Goal: Task Accomplishment & Management: Manage account settings

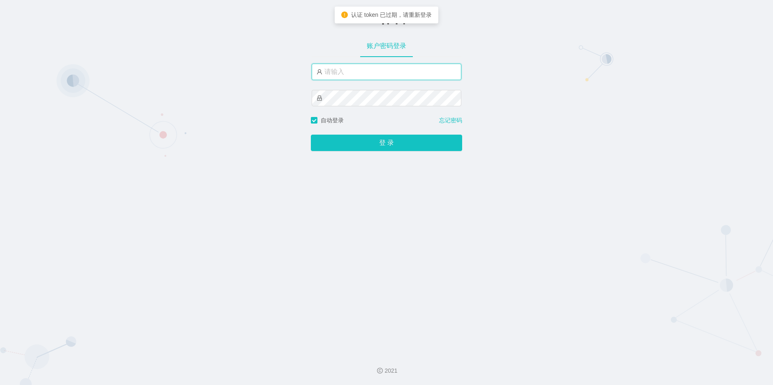
click at [365, 73] on input "text" at bounding box center [387, 72] width 150 height 16
click at [330, 70] on input "text" at bounding box center [387, 72] width 150 height 16
click at [332, 73] on input "text" at bounding box center [387, 72] width 150 height 16
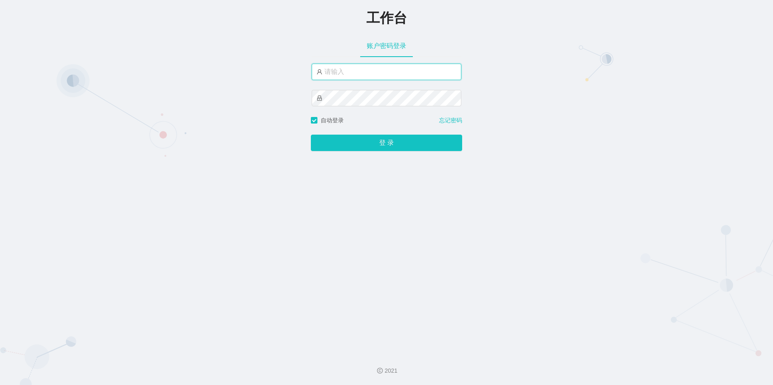
click at [332, 73] on input "text" at bounding box center [387, 72] width 150 height 16
click at [365, 71] on input "text" at bounding box center [387, 72] width 150 height 16
type input "admin"
click at [311, 135] on button "登 录" at bounding box center [386, 143] width 151 height 16
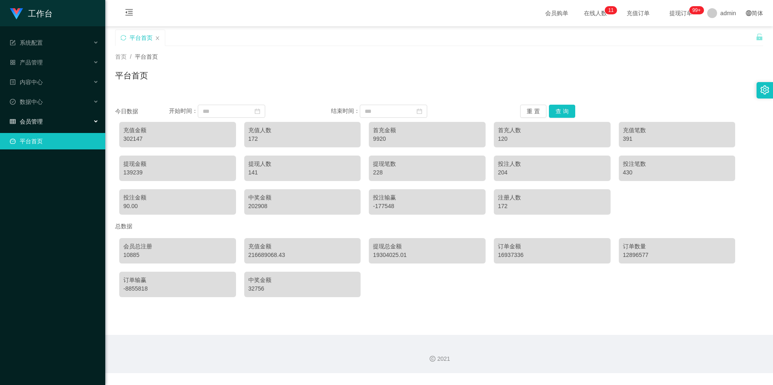
click at [89, 120] on div "会员管理" at bounding box center [52, 121] width 105 height 16
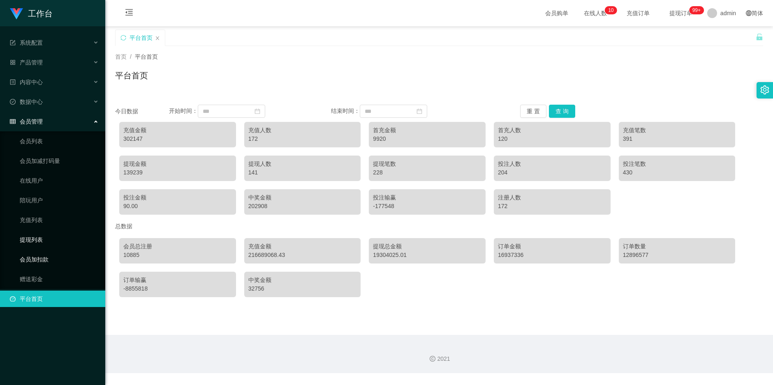
click at [48, 257] on link "会员加扣款" at bounding box center [59, 260] width 79 height 16
